Goal: Task Accomplishment & Management: Manage account settings

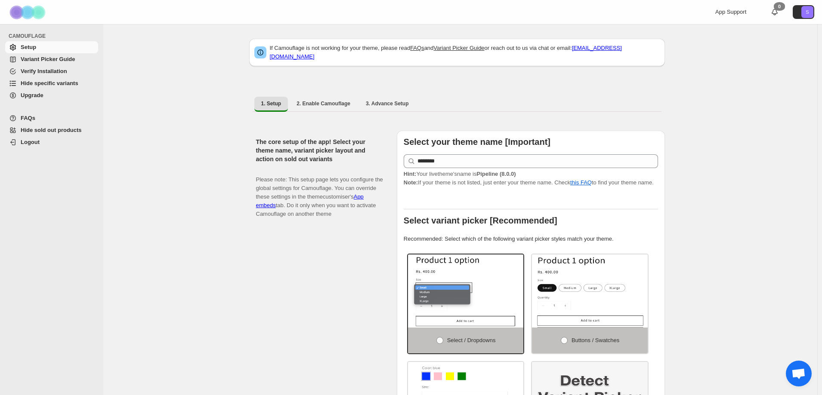
click at [38, 82] on span "Hide specific variants" at bounding box center [50, 83] width 58 height 6
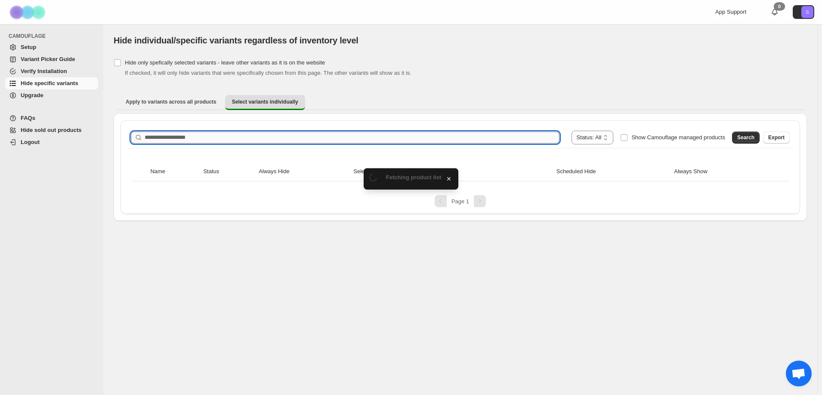
click at [357, 139] on input "Search product name" at bounding box center [352, 138] width 415 height 12
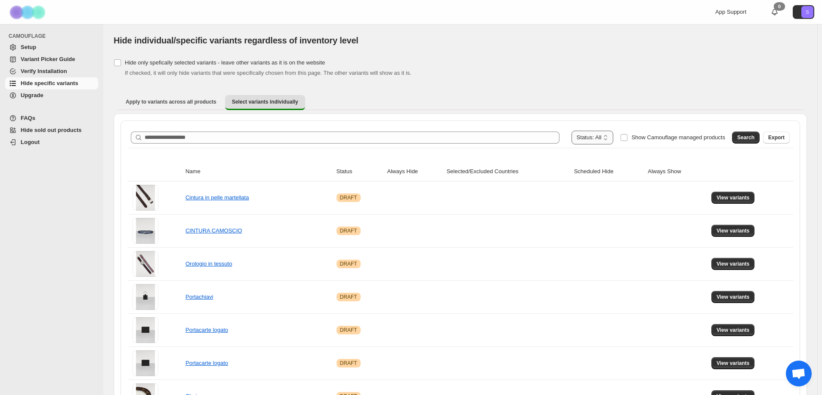
click at [600, 136] on select "**********" at bounding box center [592, 138] width 42 height 14
select select "*****"
click at [591, 131] on select "**********" at bounding box center [592, 138] width 42 height 14
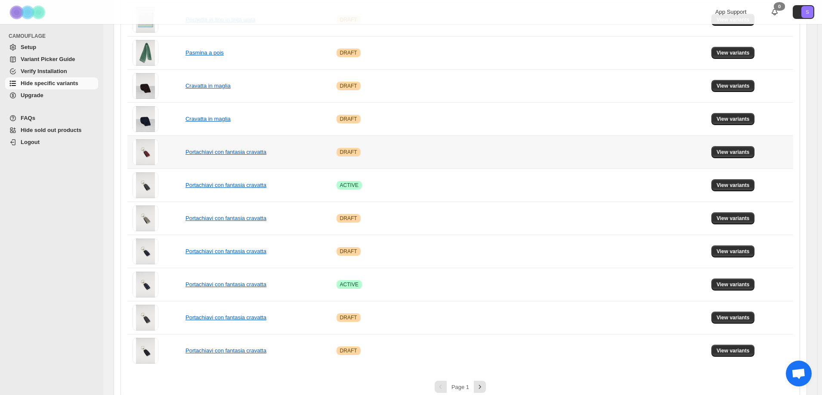
scroll to position [488, 0]
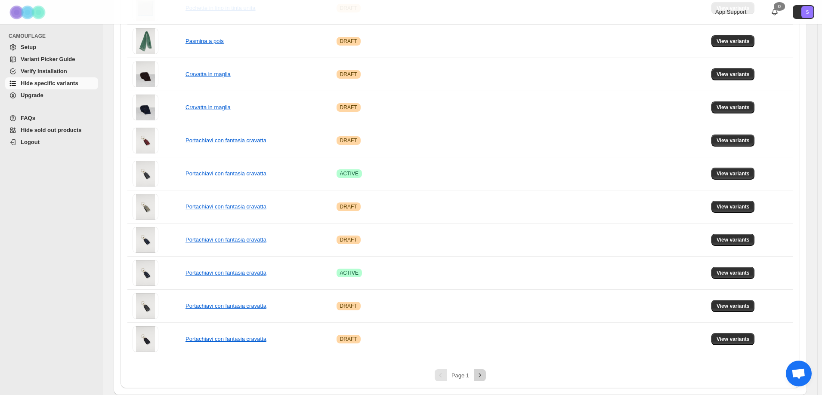
click at [480, 375] on icon "Next" at bounding box center [479, 375] width 9 height 9
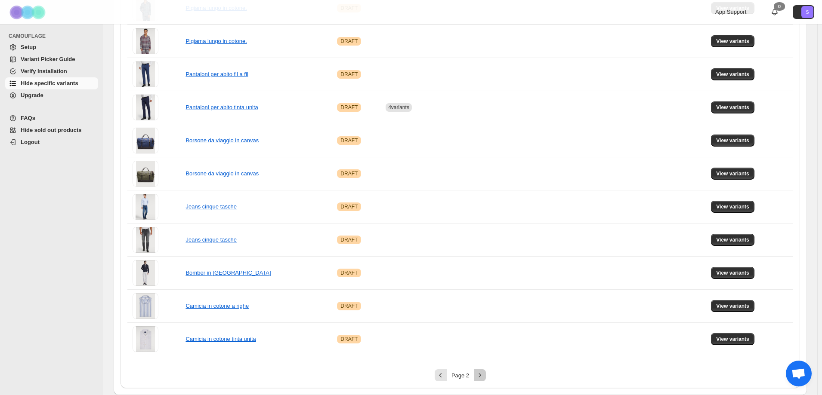
click at [483, 374] on icon "Next" at bounding box center [479, 375] width 9 height 9
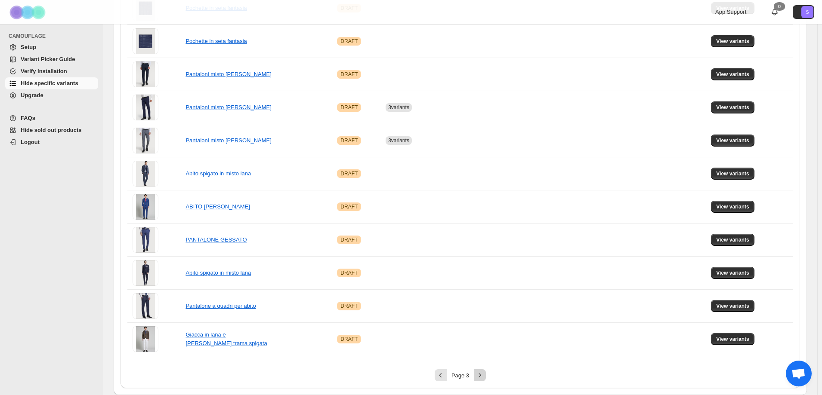
click at [483, 374] on icon "Next" at bounding box center [479, 375] width 9 height 9
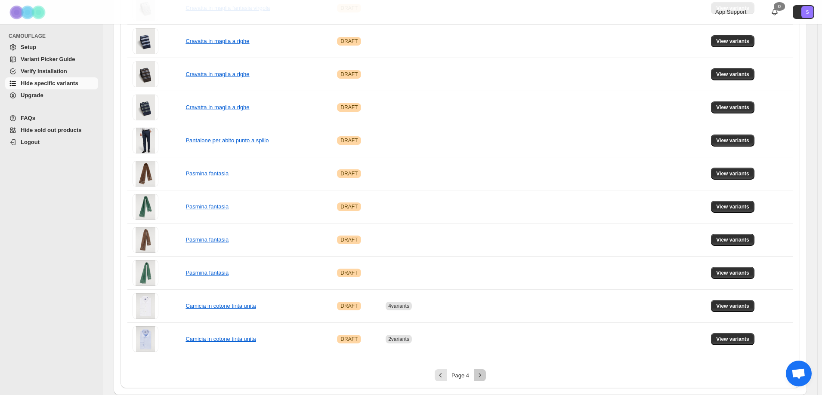
click at [483, 374] on icon "Next" at bounding box center [479, 375] width 9 height 9
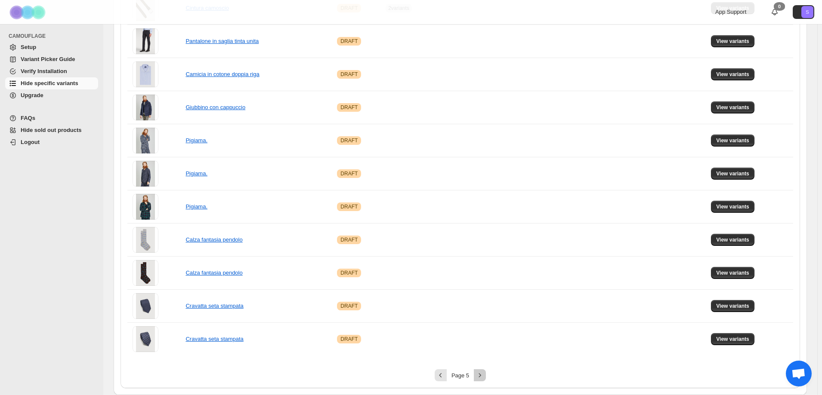
click at [483, 374] on icon "Next" at bounding box center [479, 375] width 9 height 9
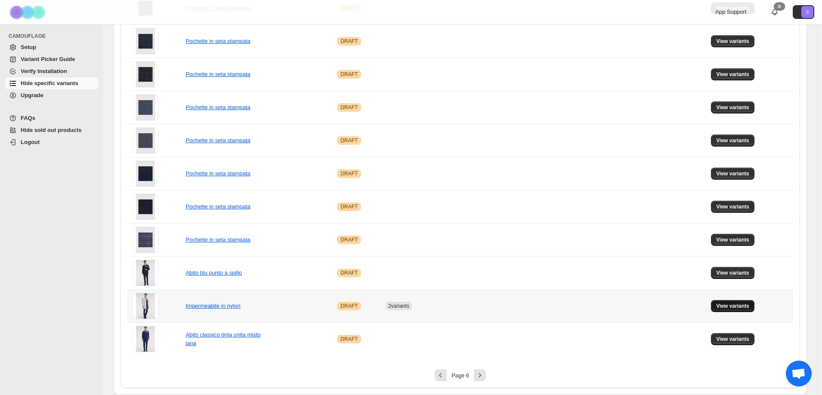
click at [721, 307] on span "View variants" at bounding box center [732, 306] width 33 height 7
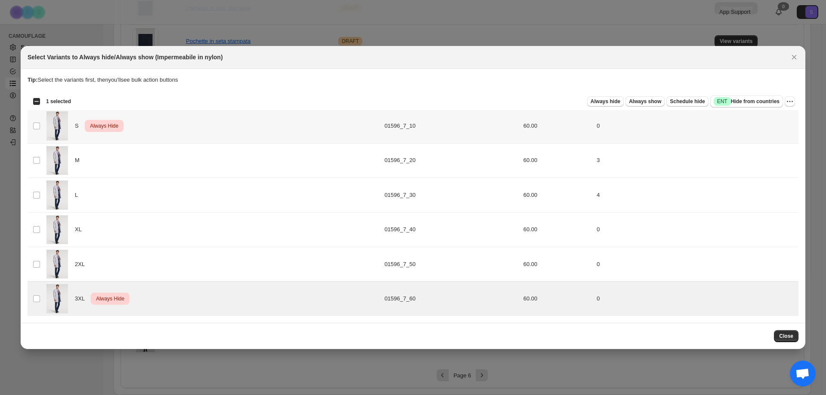
click at [40, 127] on td "Select product variant" at bounding box center [36, 126] width 16 height 34
click at [792, 100] on icon "More actions" at bounding box center [789, 101] width 9 height 9
click at [772, 116] on span "Undo always hide" at bounding box center [758, 118] width 62 height 9
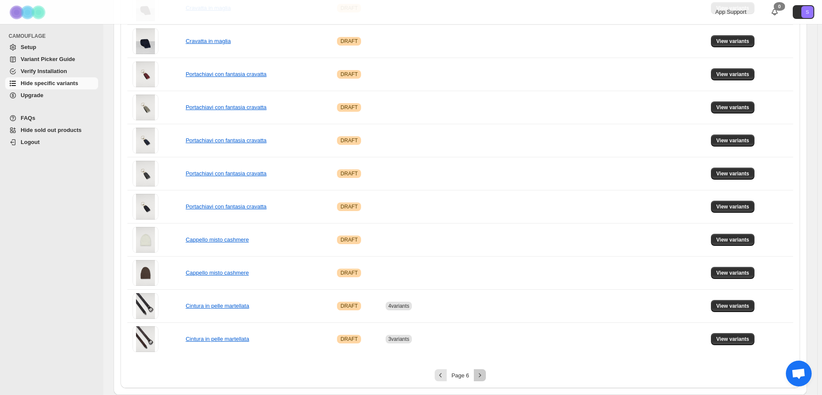
click at [481, 376] on icon "Next" at bounding box center [480, 375] width 2 height 4
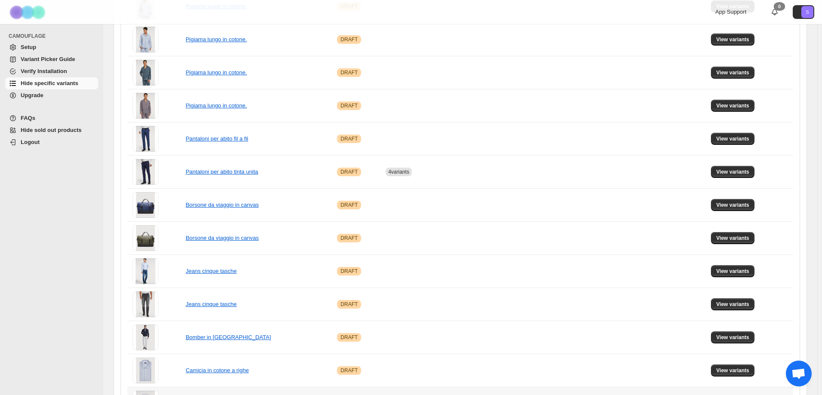
scroll to position [187, 0]
